Goal: Task Accomplishment & Management: Manage account settings

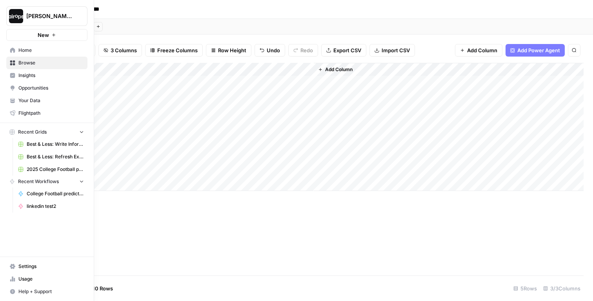
click at [16, 78] on link "Insights" at bounding box center [46, 75] width 81 height 13
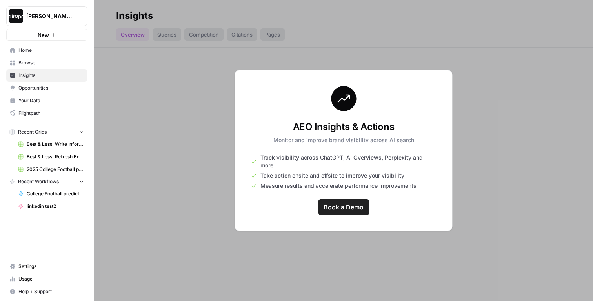
click at [36, 102] on span "Your Data" at bounding box center [51, 100] width 66 height 7
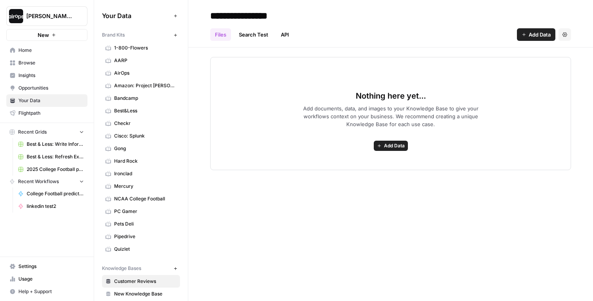
click at [41, 76] on span "Insights" at bounding box center [51, 75] width 66 height 7
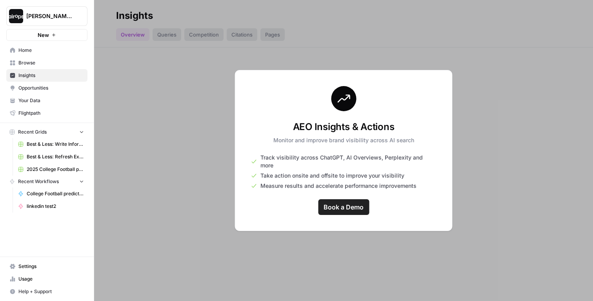
click at [47, 5] on div "Dille-Sandbox New" at bounding box center [47, 20] width 94 height 41
click at [46, 20] on button "Dille-Sandbox" at bounding box center [46, 16] width 81 height 20
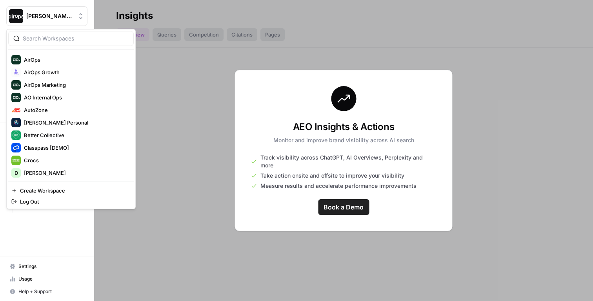
scroll to position [264, 0]
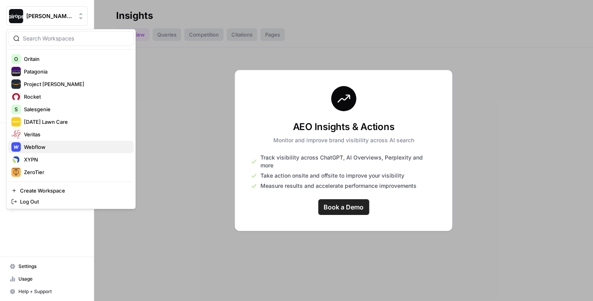
click at [33, 149] on span "Webflow" at bounding box center [76, 147] width 104 height 8
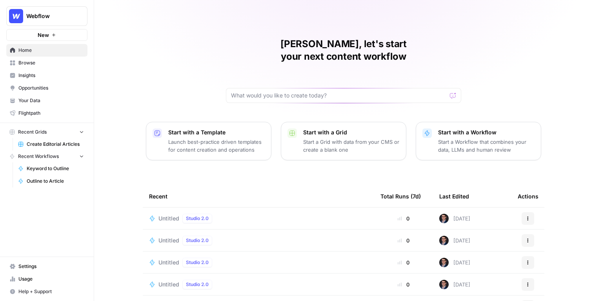
click at [33, 77] on span "Insights" at bounding box center [51, 75] width 66 height 7
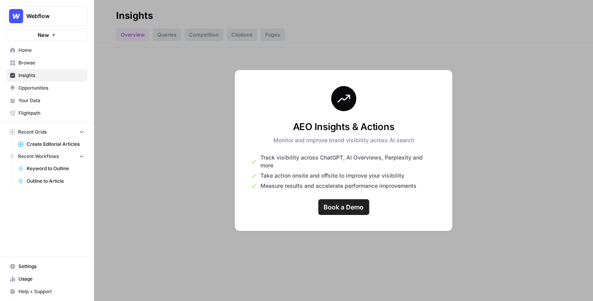
click at [108, 88] on div at bounding box center [343, 150] width 499 height 301
click at [29, 263] on span "Settings" at bounding box center [51, 266] width 66 height 7
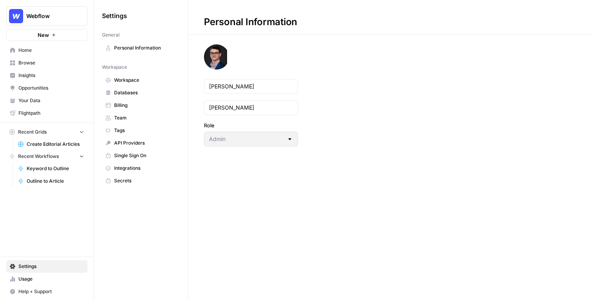
click at [132, 83] on span "Workspace" at bounding box center [145, 80] width 62 height 7
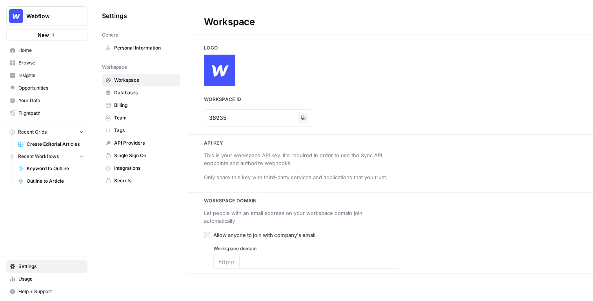
type input "[DOMAIN_NAME]"
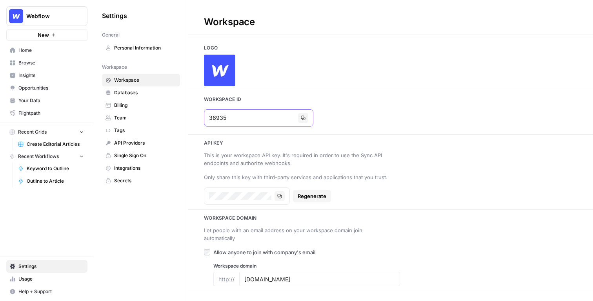
click at [230, 119] on input "36935" at bounding box center [252, 118] width 86 height 8
